Goal: Task Accomplishment & Management: Manage account settings

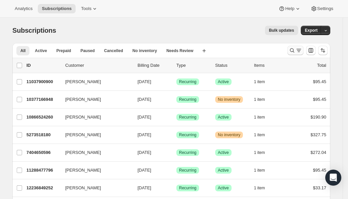
click at [294, 52] on icon "Search and filter results" at bounding box center [292, 50] width 7 height 7
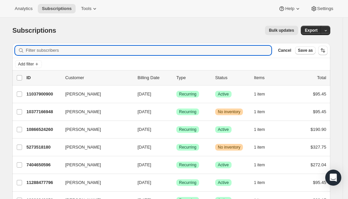
paste input "[EMAIL_ADDRESS][DOMAIN_NAME]"
type input "[EMAIL_ADDRESS][DOMAIN_NAME]"
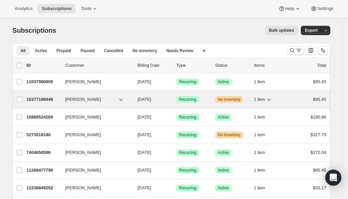
click at [49, 99] on p "10377166948" at bounding box center [42, 99] width 33 height 7
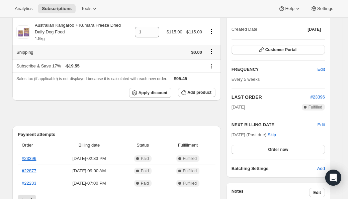
scroll to position [82, 0]
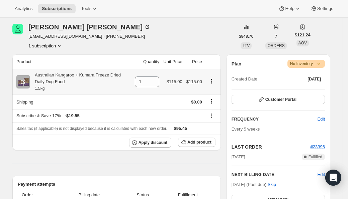
click at [212, 82] on icon "Product actions" at bounding box center [211, 81] width 1 height 1
click at [211, 93] on span "Swap variant" at bounding box center [212, 95] width 25 height 5
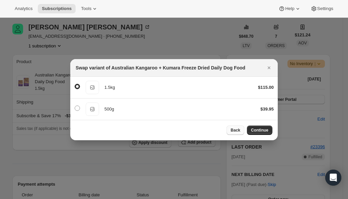
click at [234, 133] on span "Back" at bounding box center [236, 130] width 10 height 5
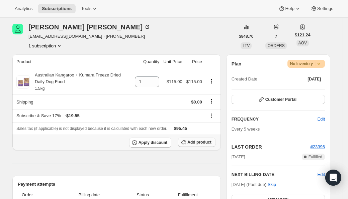
click at [203, 145] on span "Add product" at bounding box center [199, 142] width 24 height 5
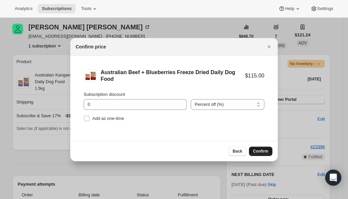
click at [256, 151] on span "Confirm" at bounding box center [260, 151] width 15 height 5
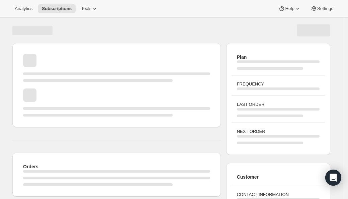
scroll to position [82, 0]
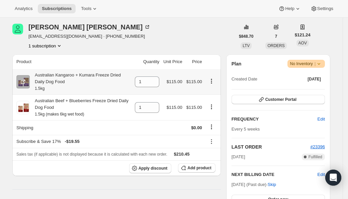
click at [213, 83] on icon "Product actions" at bounding box center [211, 81] width 7 height 7
click at [154, 84] on icon at bounding box center [154, 84] width 7 height 7
type input "0"
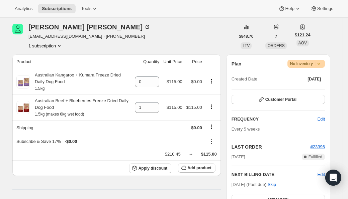
click at [212, 81] on icon "Product actions" at bounding box center [211, 81] width 1 height 1
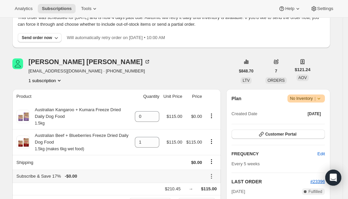
scroll to position [179, 0]
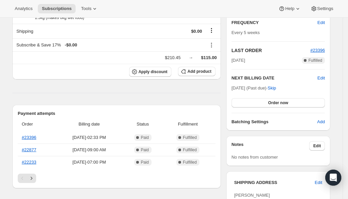
click at [84, 83] on div "Product Quantity Unit Price Price Australian Kangaroo + Kumara Freeze Dried Dai…" at bounding box center [116, 201] width 208 height 486
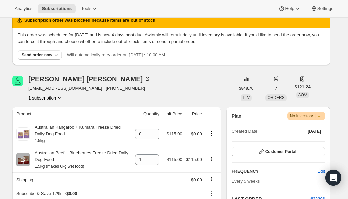
scroll to position [60, 0]
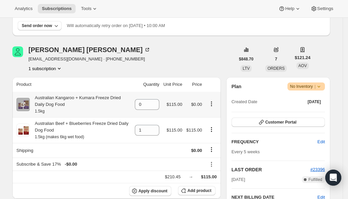
click at [212, 106] on icon "Product actions" at bounding box center [211, 104] width 7 height 7
click at [232, 101] on div "Plan Warning No Inventory | Created Date 15 Nov 2024 Customer Portal FREQUENCY …" at bounding box center [278, 163] width 104 height 173
click at [212, 132] on icon "Product actions" at bounding box center [211, 131] width 1 height 1
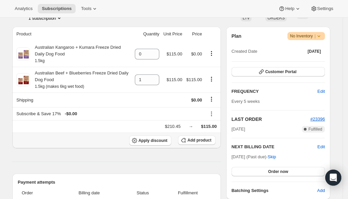
drag, startPoint x: 79, startPoint y: 146, endPoint x: 76, endPoint y: 142, distance: 5.4
click at [80, 146] on div "Apply discount Add product" at bounding box center [116, 141] width 200 height 10
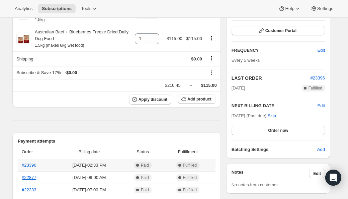
scroll to position [135, 0]
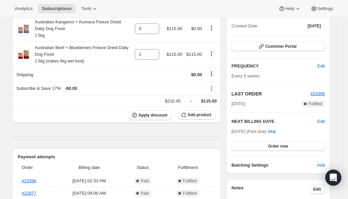
click at [189, 137] on hr at bounding box center [116, 137] width 208 height 0
